Goal: Entertainment & Leisure: Consume media (video, audio)

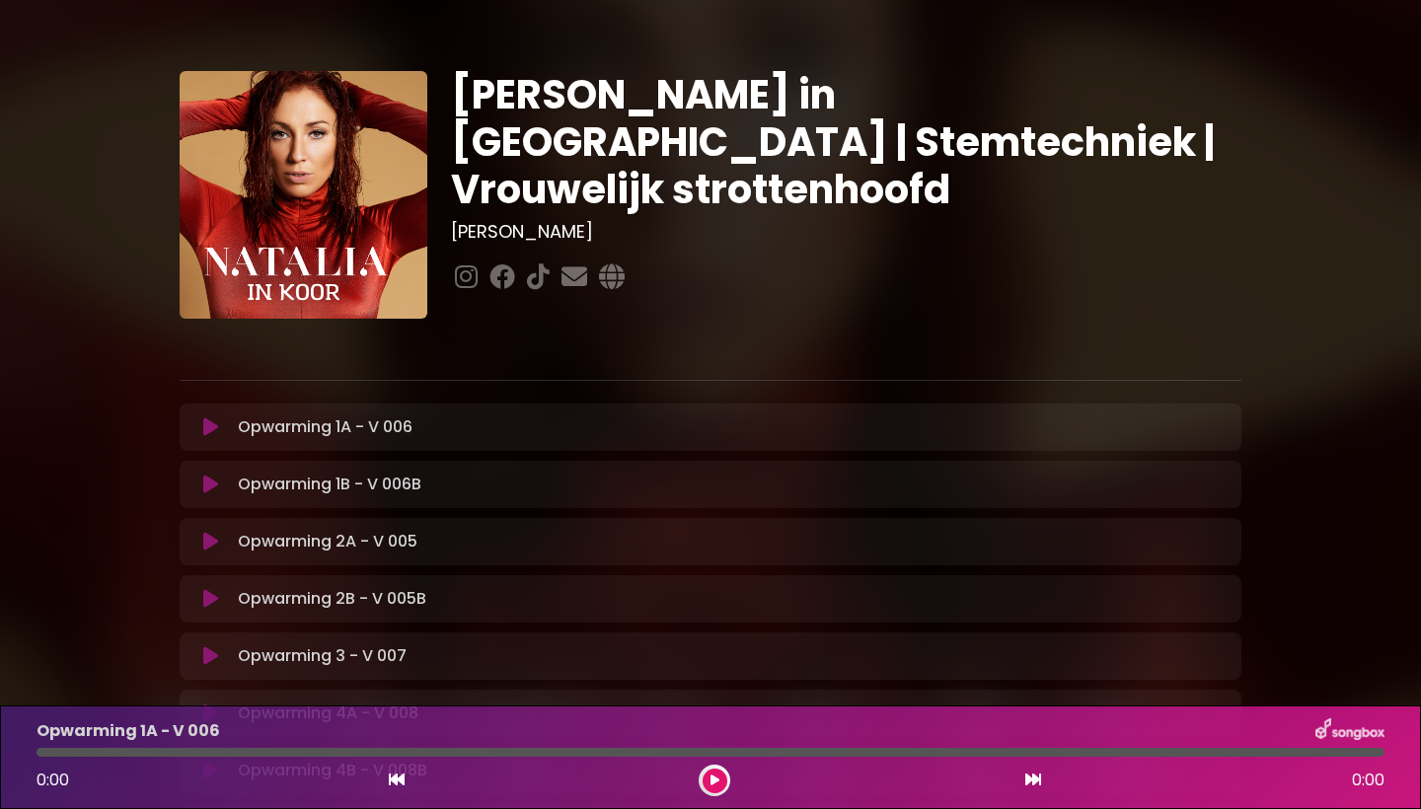
click at [214, 417] on icon at bounding box center [210, 427] width 15 height 20
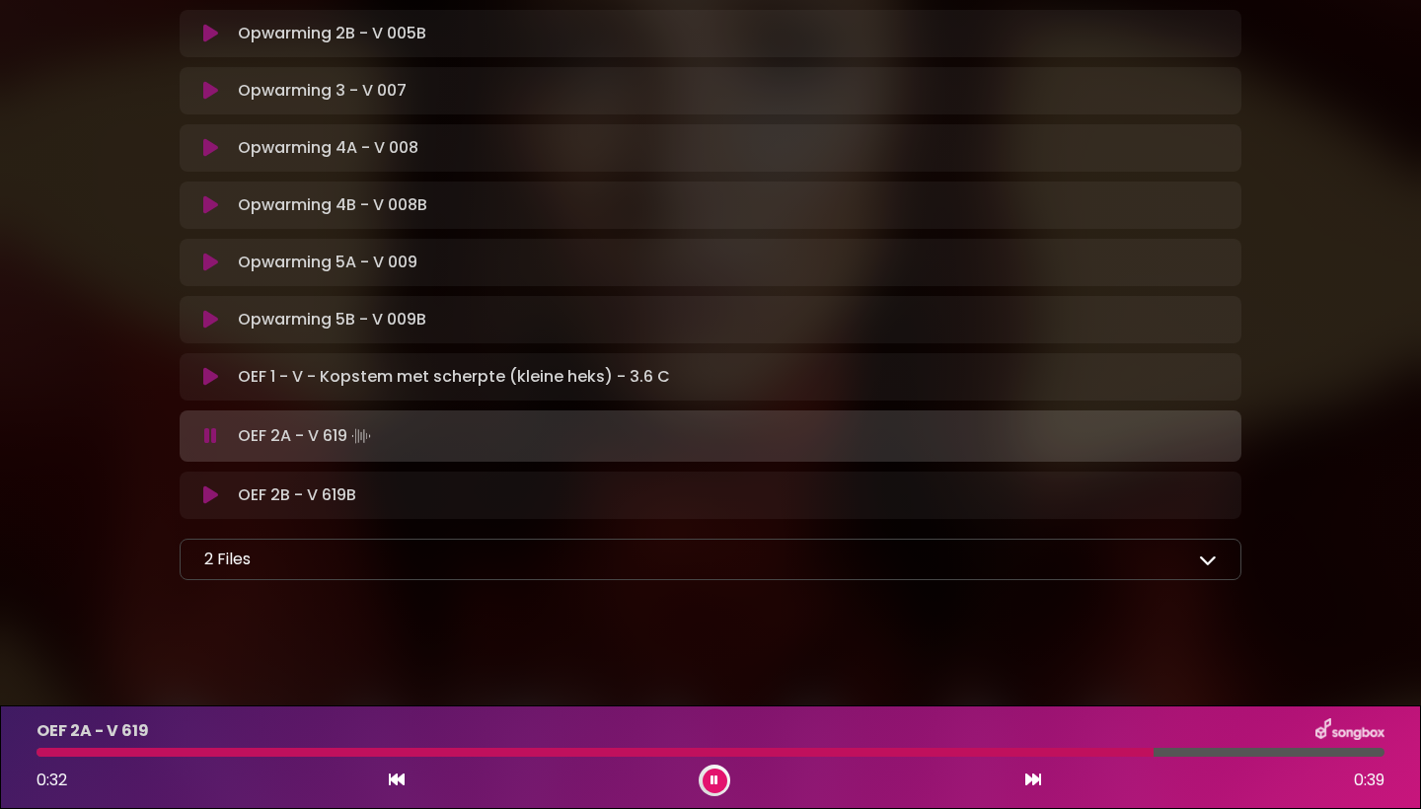
scroll to position [565, 0]
click at [1210, 564] on icon at bounding box center [1208, 560] width 18 height 18
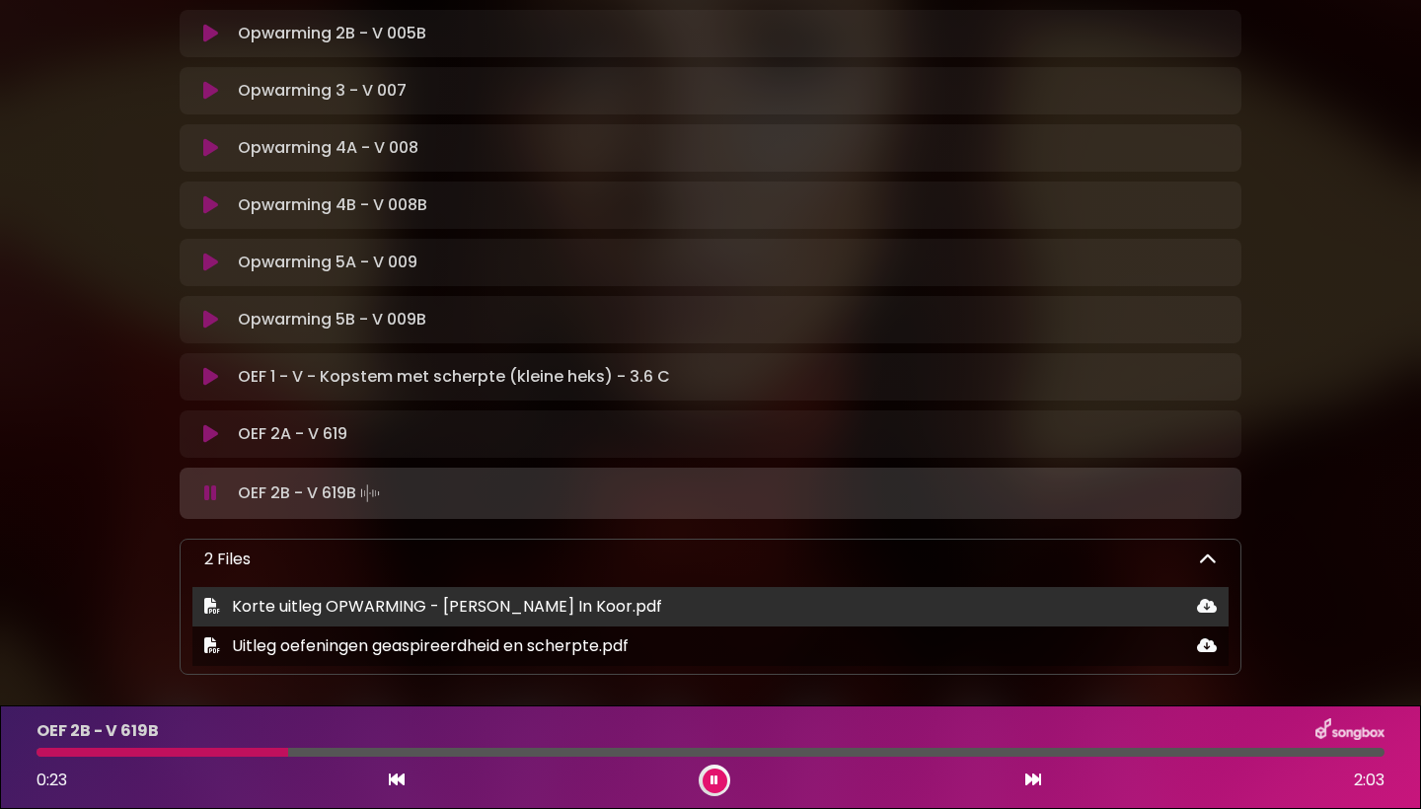
click at [1209, 607] on icon at bounding box center [1207, 606] width 20 height 16
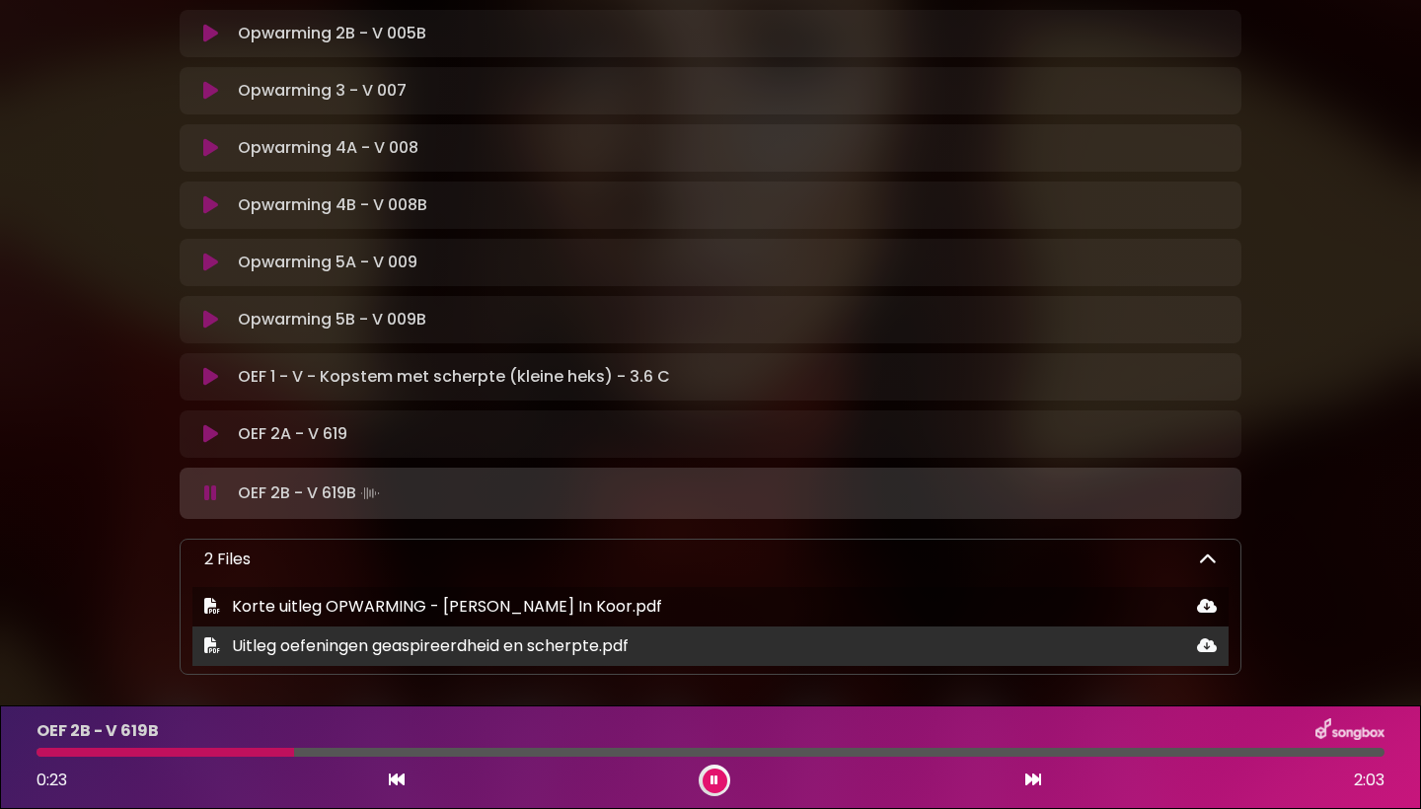
click at [1208, 645] on icon at bounding box center [1207, 645] width 20 height 16
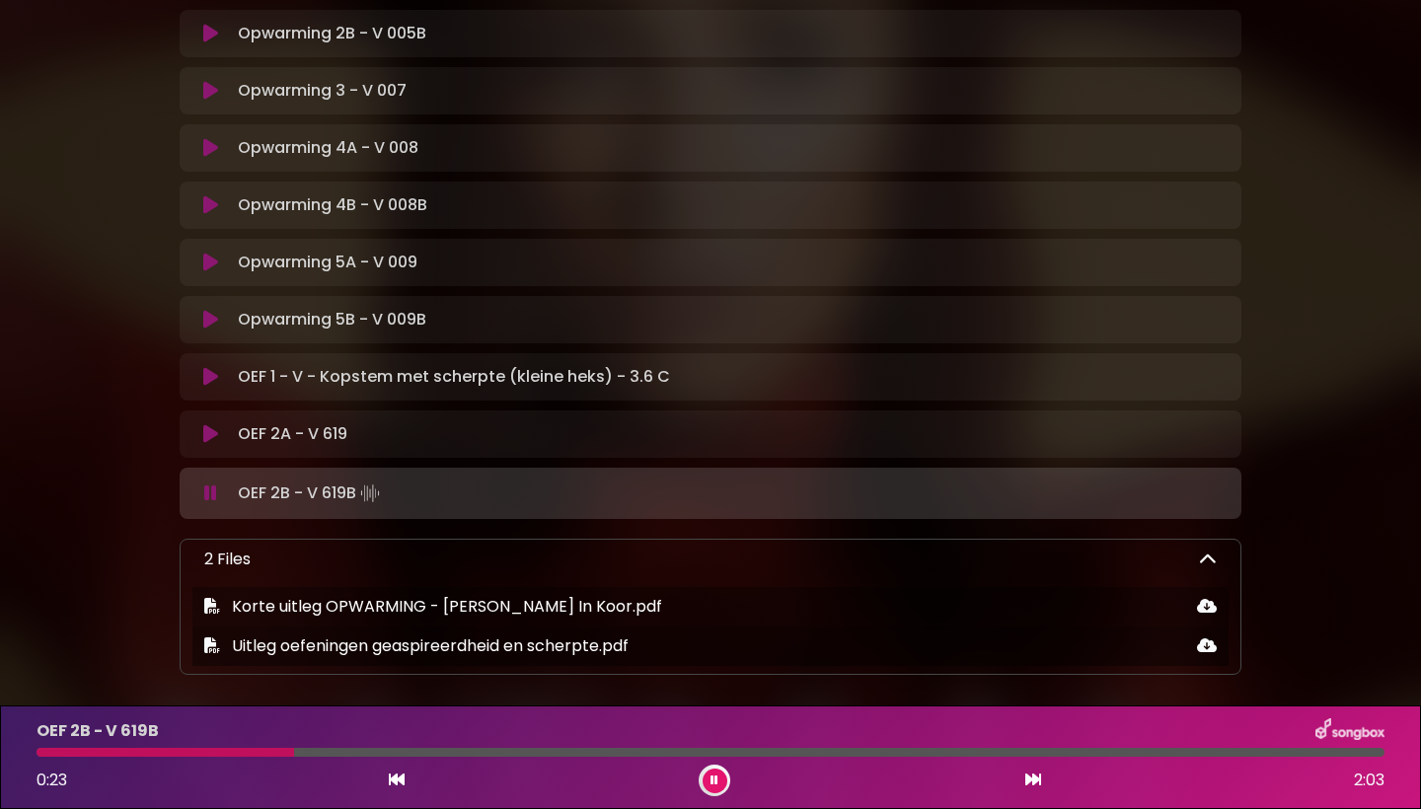
click at [711, 791] on button at bounding box center [715, 781] width 25 height 25
click at [714, 782] on icon at bounding box center [714, 781] width 10 height 13
click at [214, 499] on icon at bounding box center [210, 494] width 15 height 20
click at [209, 494] on icon at bounding box center [210, 494] width 15 height 20
click at [206, 437] on icon at bounding box center [210, 434] width 15 height 20
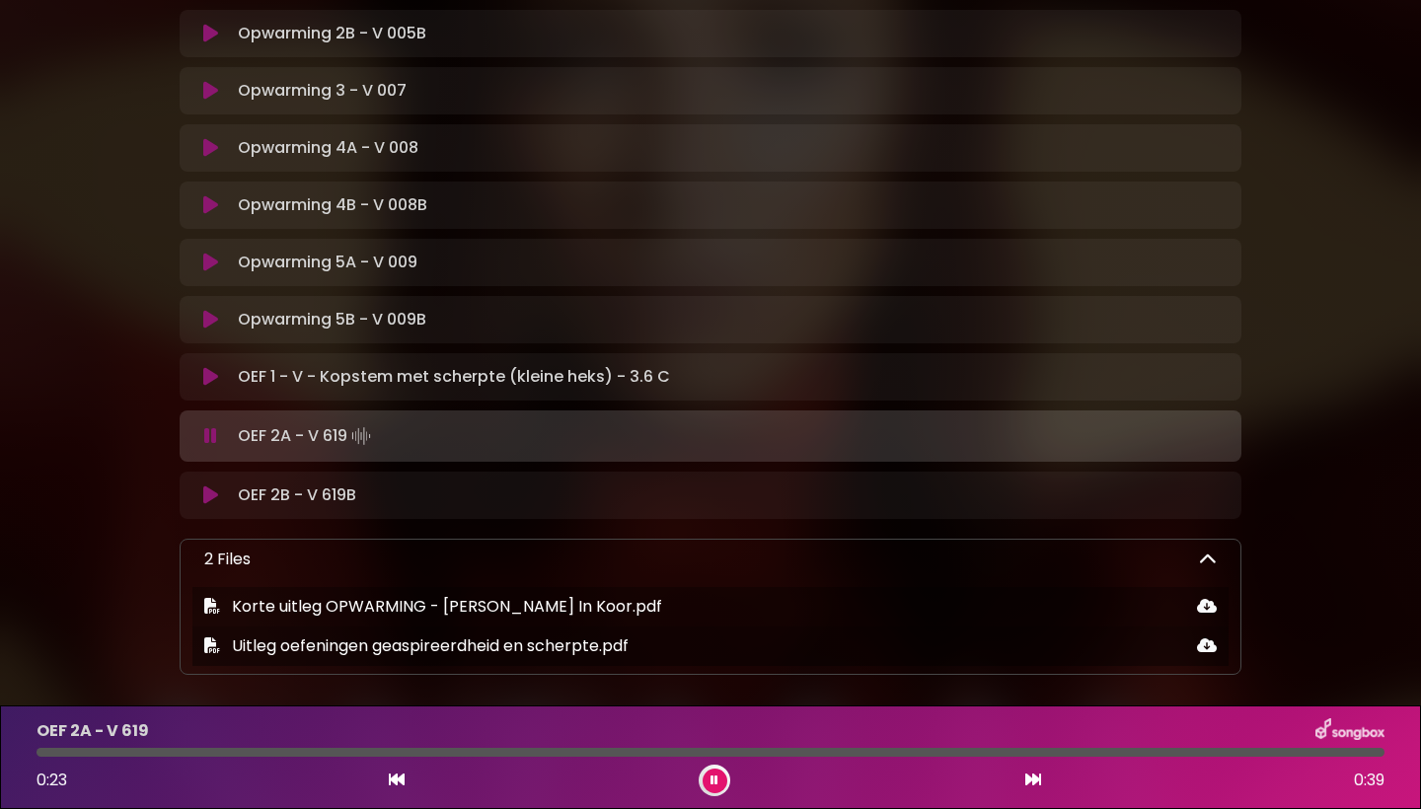
click at [212, 495] on icon at bounding box center [210, 495] width 15 height 20
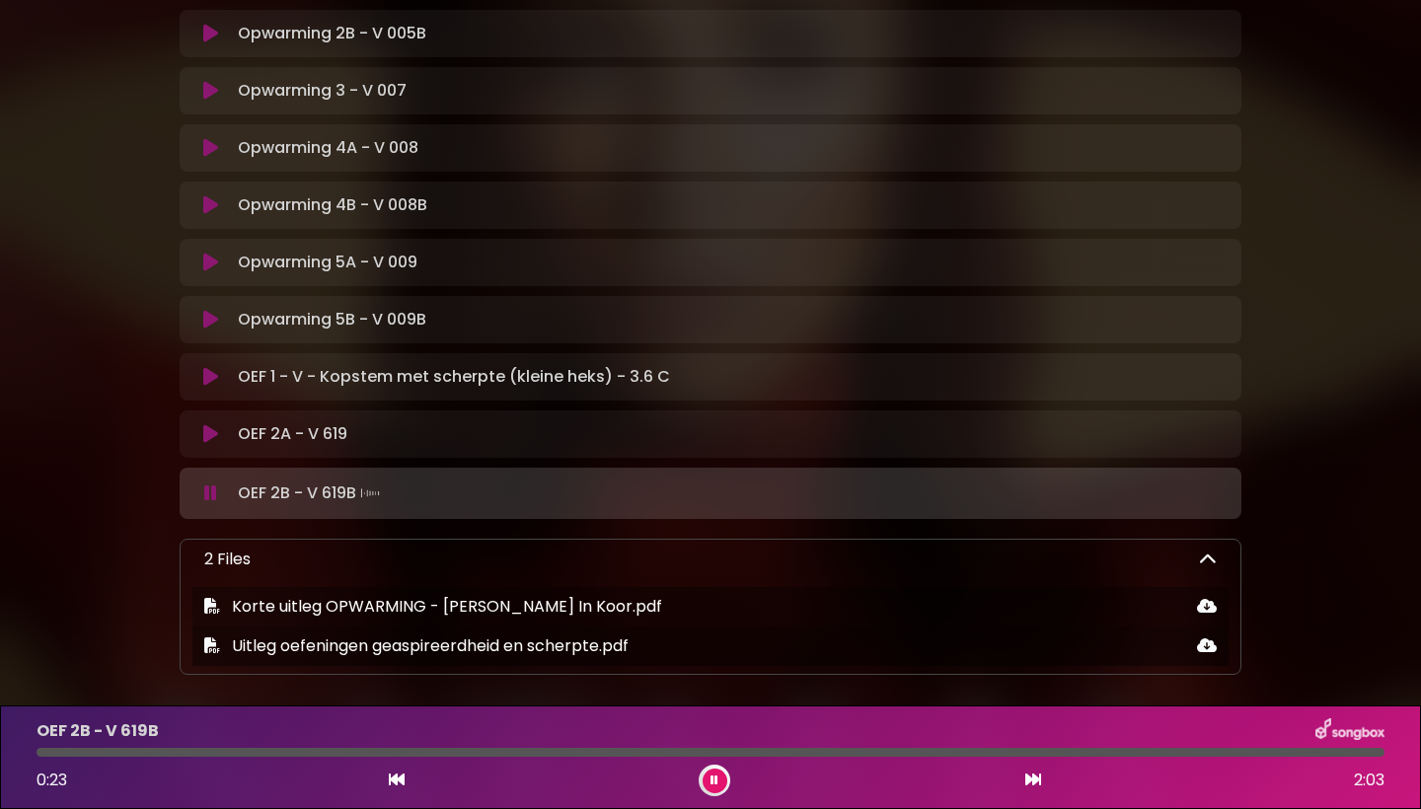
click at [712, 782] on icon at bounding box center [714, 781] width 8 height 12
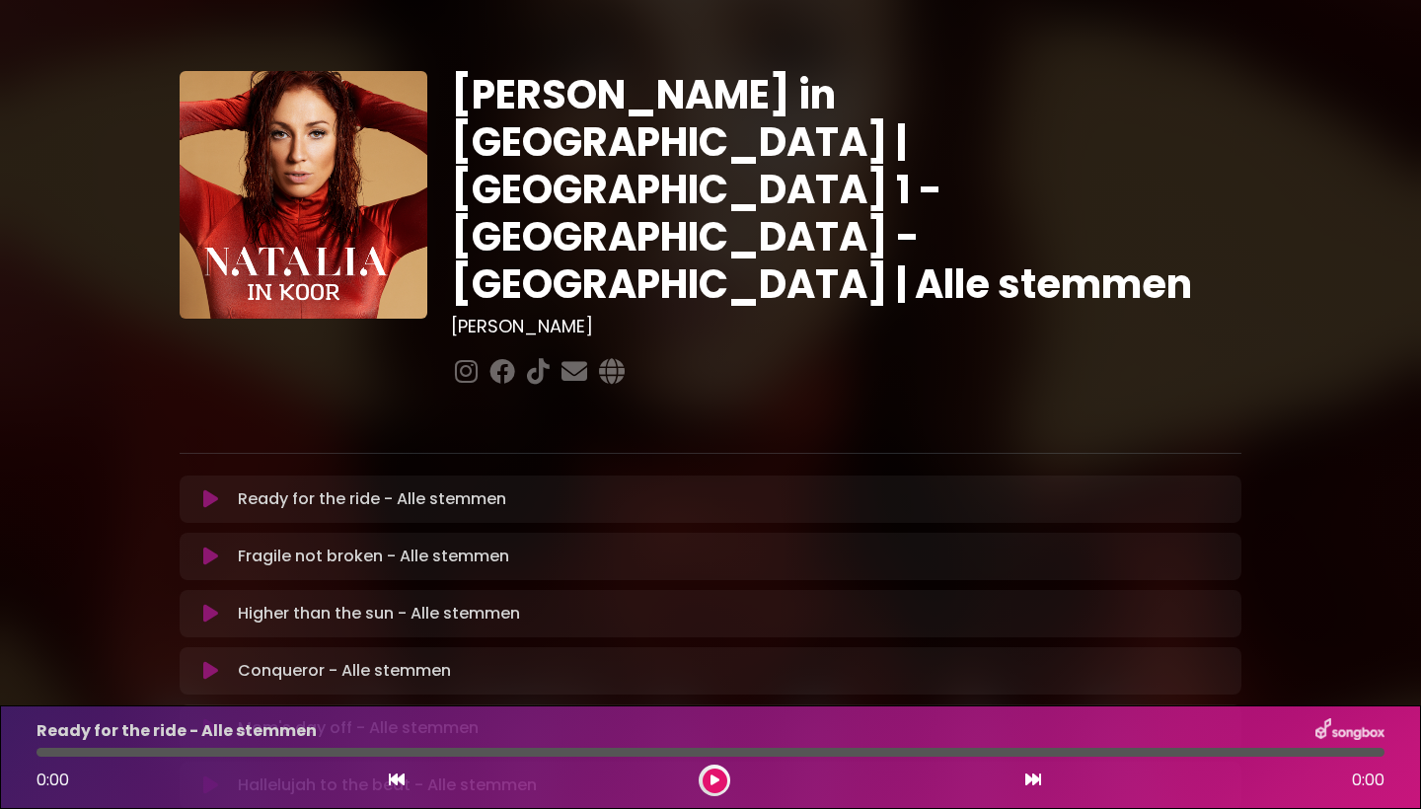
click at [711, 781] on icon at bounding box center [714, 781] width 9 height 12
click at [710, 781] on icon at bounding box center [714, 781] width 9 height 12
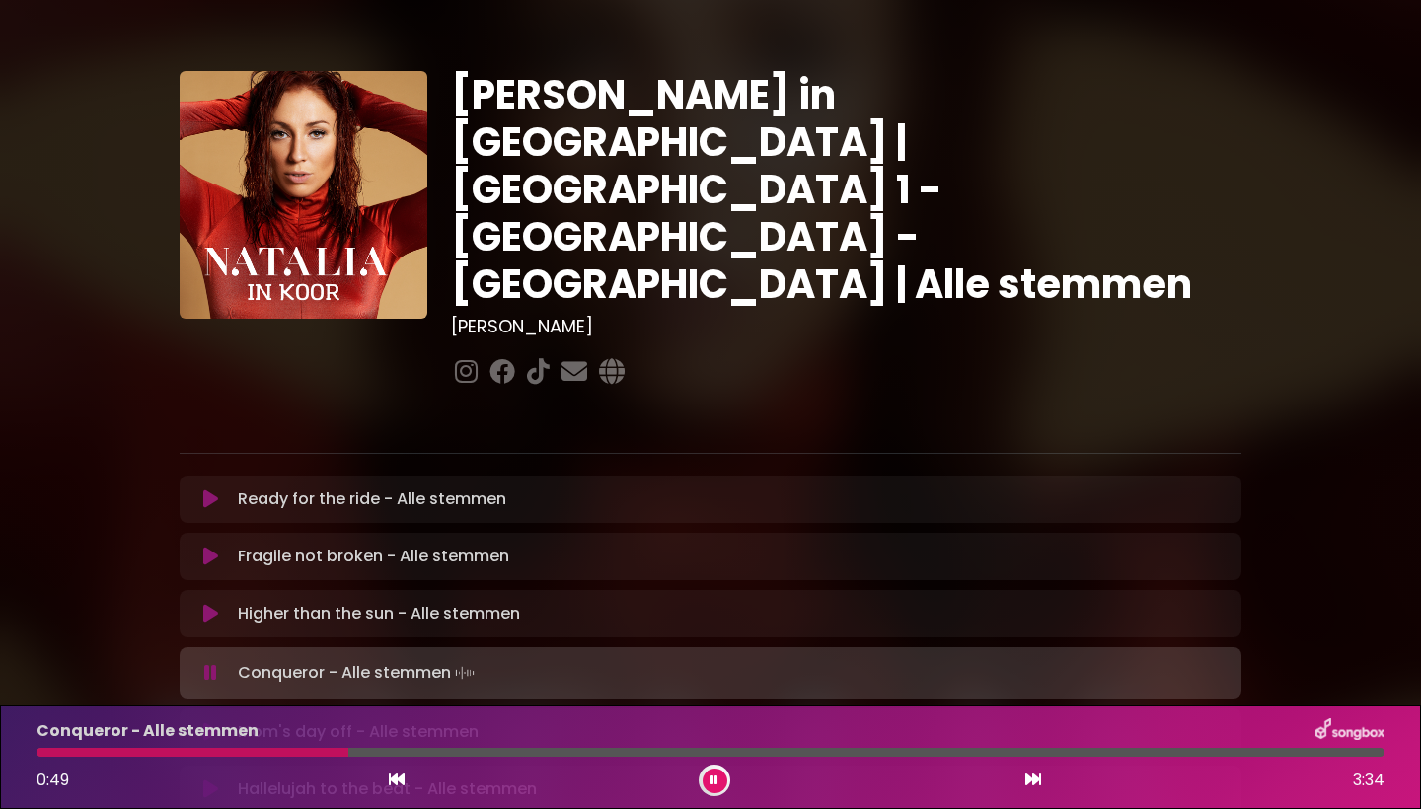
click at [50, 754] on div at bounding box center [193, 752] width 312 height 9
click at [203, 753] on div at bounding box center [165, 752] width 257 height 9
click at [710, 787] on button at bounding box center [715, 781] width 25 height 25
